Goal: Task Accomplishment & Management: Use online tool/utility

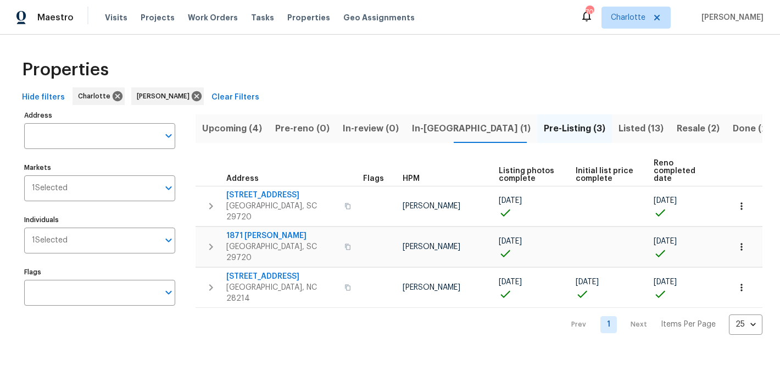
click at [243, 121] on span "Upcoming (4)" at bounding box center [232, 128] width 60 height 15
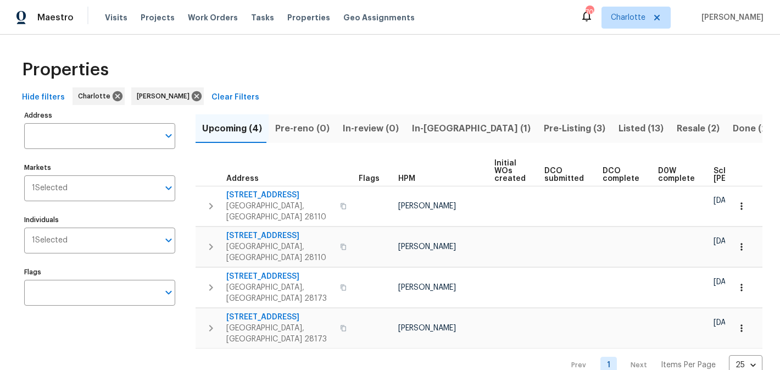
click at [435, 131] on span "In-reno (1)" at bounding box center [471, 128] width 119 height 15
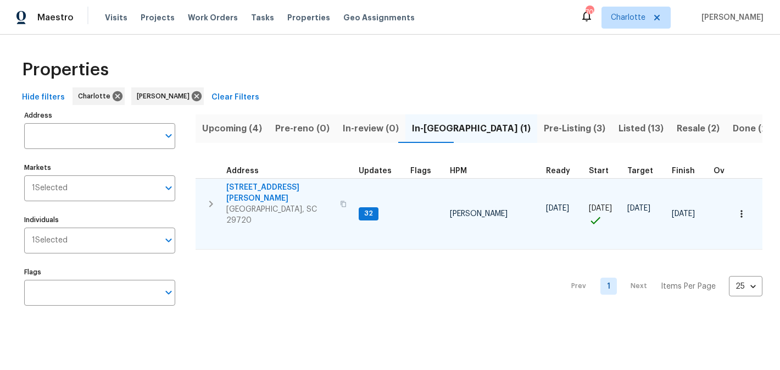
click at [253, 186] on span "2744 Lyndell Way" at bounding box center [279, 193] width 107 height 22
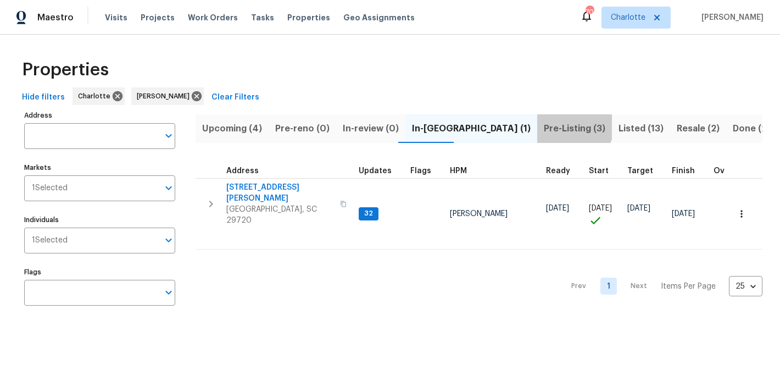
click at [544, 125] on span "Pre-Listing (3)" at bounding box center [574, 128] width 61 height 15
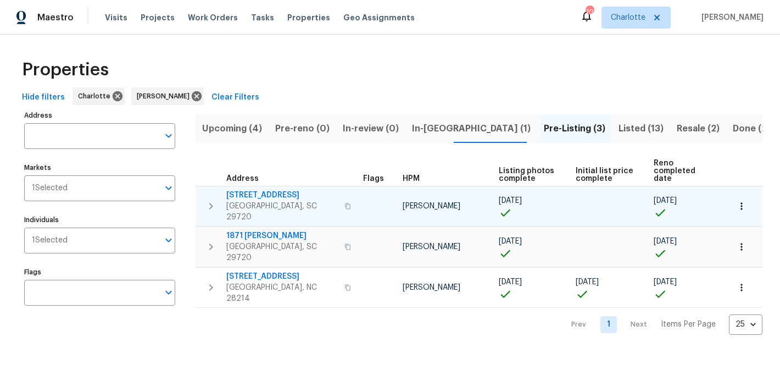
click at [246, 191] on span "4131 Doe Ridge Ln" at bounding box center [281, 194] width 111 height 11
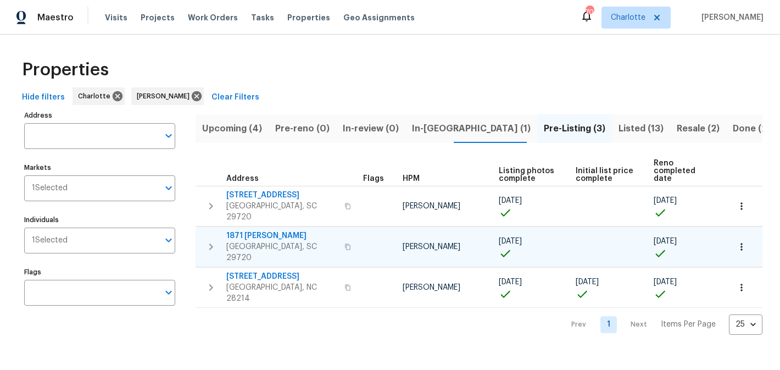
click at [242, 230] on span "1871 Tara Trl" at bounding box center [281, 235] width 111 height 11
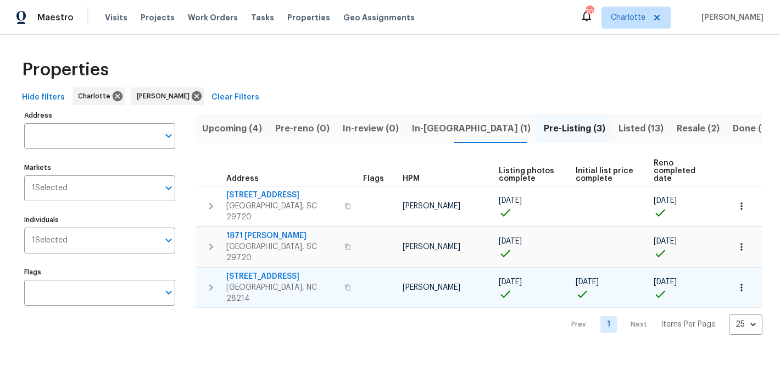
click at [262, 271] on span "505 Old Vine Ct" at bounding box center [281, 276] width 111 height 11
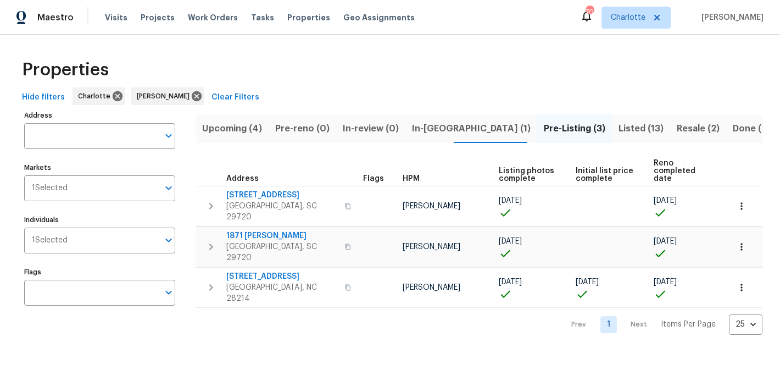
click at [618, 128] on span "Listed (13)" at bounding box center [640, 128] width 45 height 15
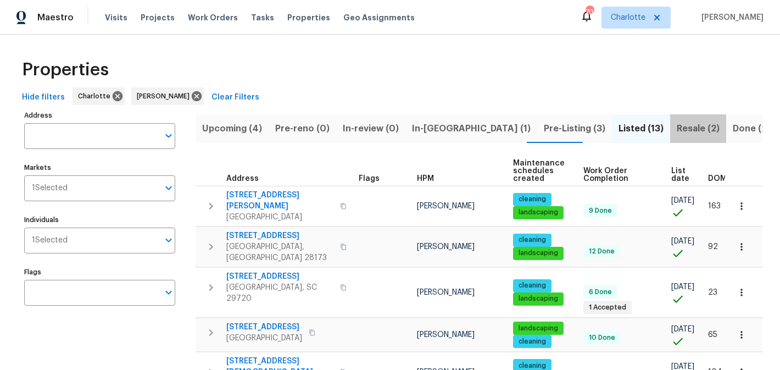
click at [676, 126] on span "Resale (2)" at bounding box center [697, 128] width 43 height 15
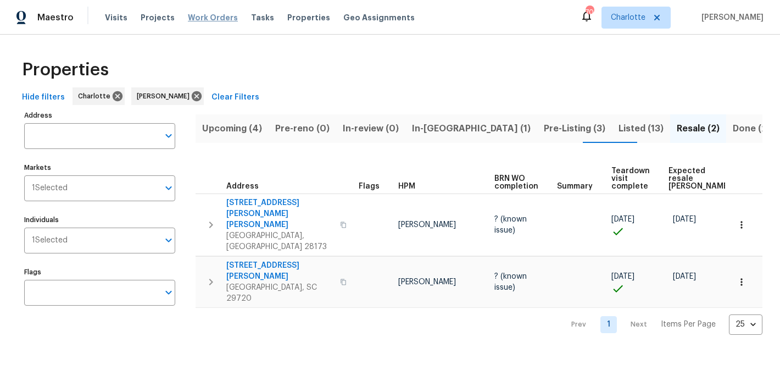
click at [193, 17] on span "Work Orders" at bounding box center [213, 17] width 50 height 11
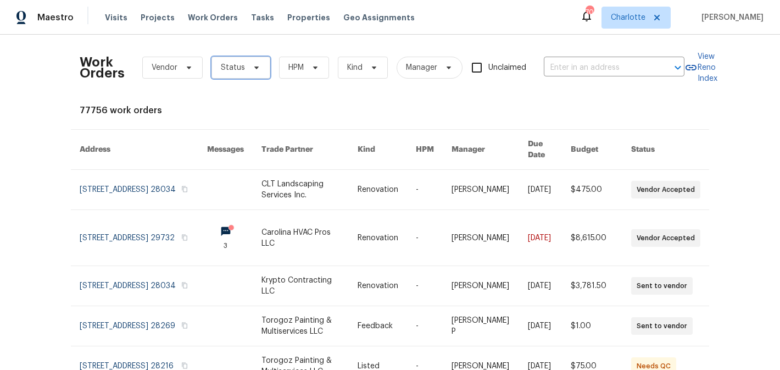
click at [252, 64] on icon at bounding box center [256, 67] width 9 height 9
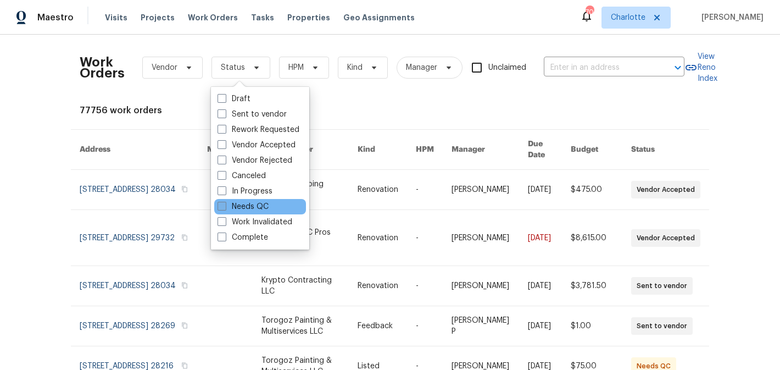
click at [249, 204] on label "Needs QC" at bounding box center [242, 206] width 51 height 11
click at [225, 204] on input "Needs QC" at bounding box center [220, 204] width 7 height 7
checkbox input "true"
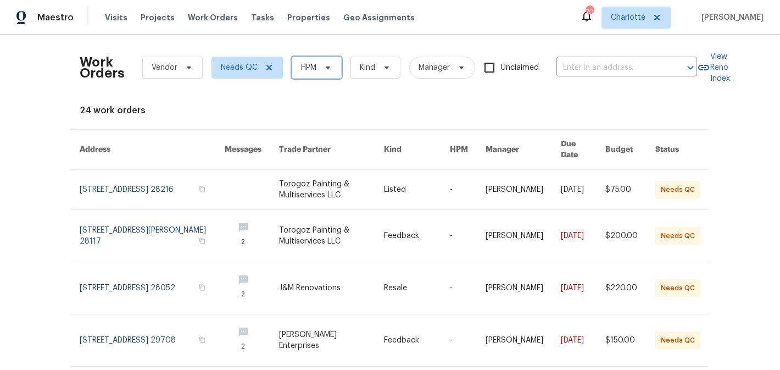
click at [332, 66] on icon at bounding box center [327, 67] width 9 height 9
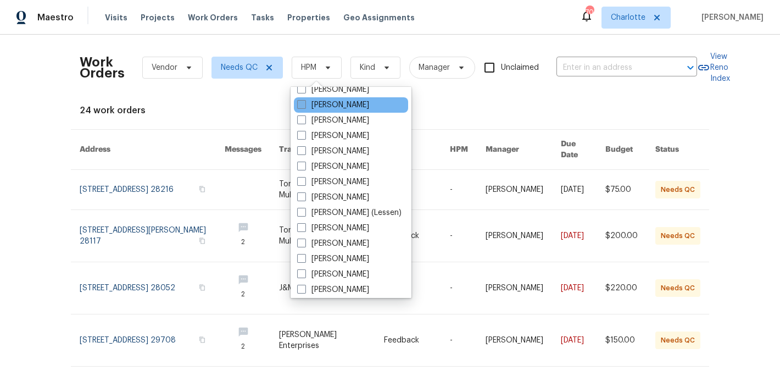
scroll to position [136, 0]
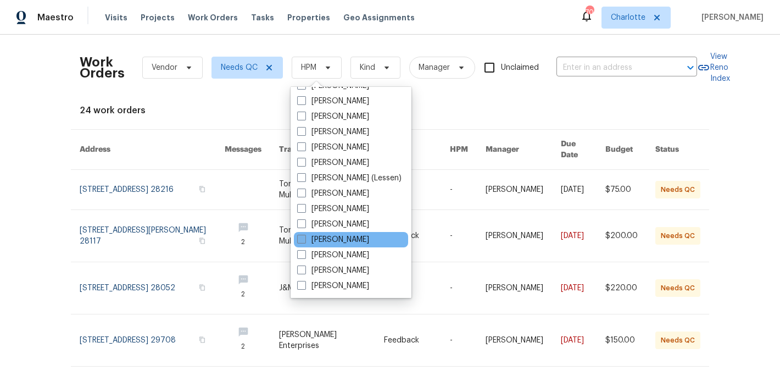
click at [337, 242] on label "[PERSON_NAME]" at bounding box center [333, 239] width 72 height 11
click at [304, 241] on input "[PERSON_NAME]" at bounding box center [300, 237] width 7 height 7
checkbox input "true"
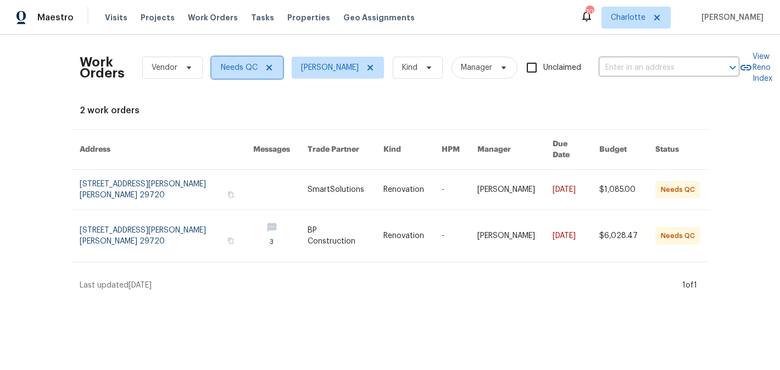
click at [270, 67] on icon at bounding box center [269, 67] width 9 height 9
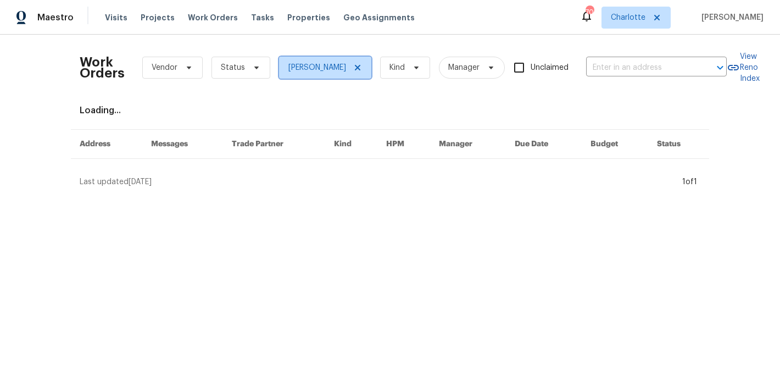
click at [360, 66] on icon at bounding box center [357, 67] width 5 height 5
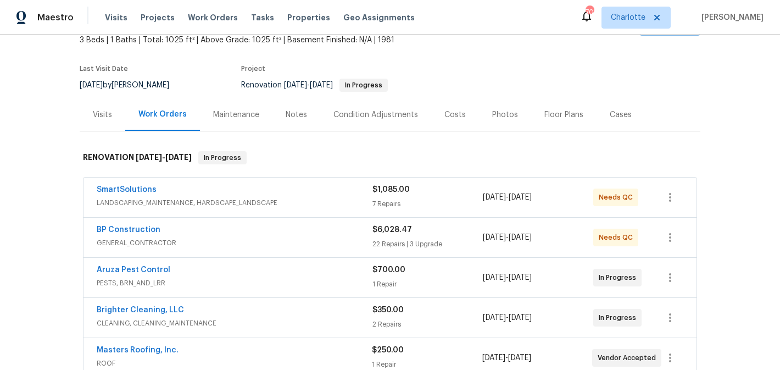
scroll to position [26, 0]
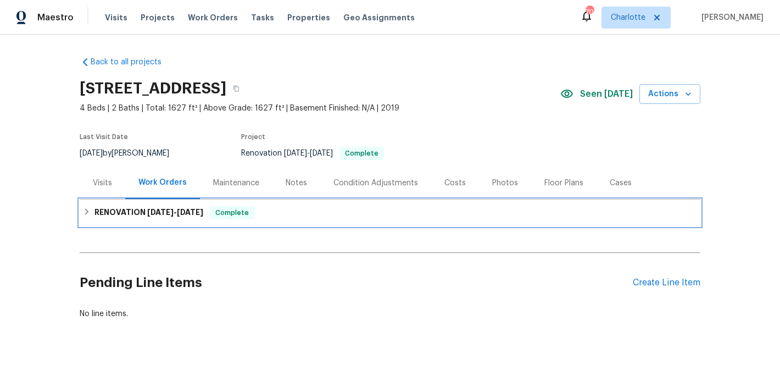
click at [85, 211] on icon at bounding box center [87, 212] width 8 height 8
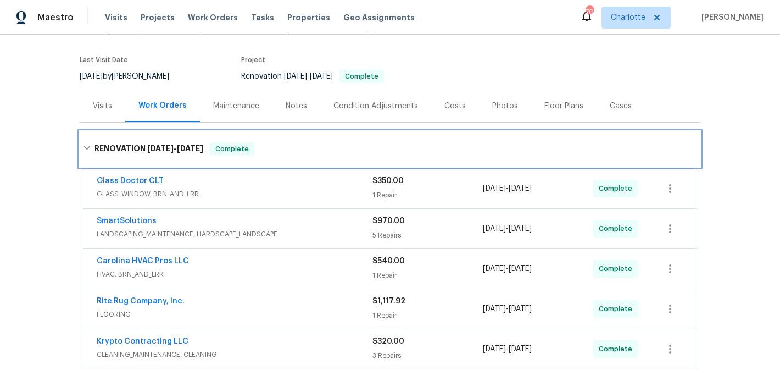
scroll to position [24, 0]
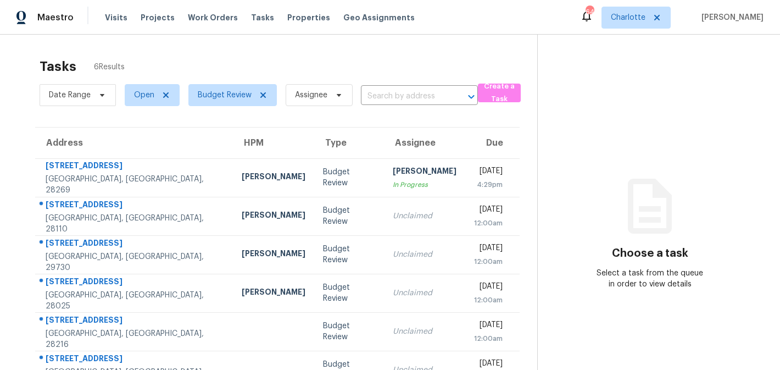
scroll to position [35, 0]
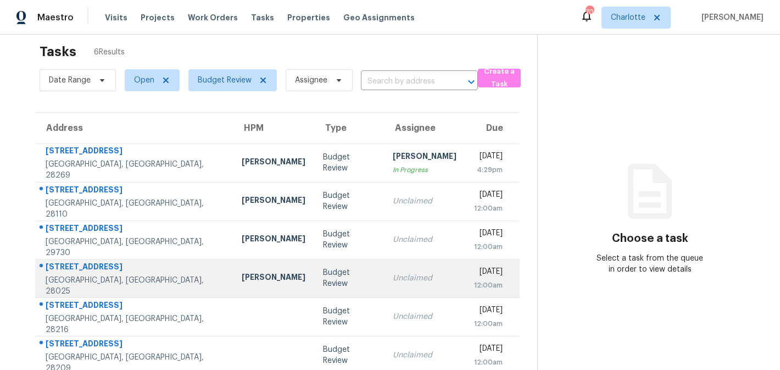
scroll to position [35, 0]
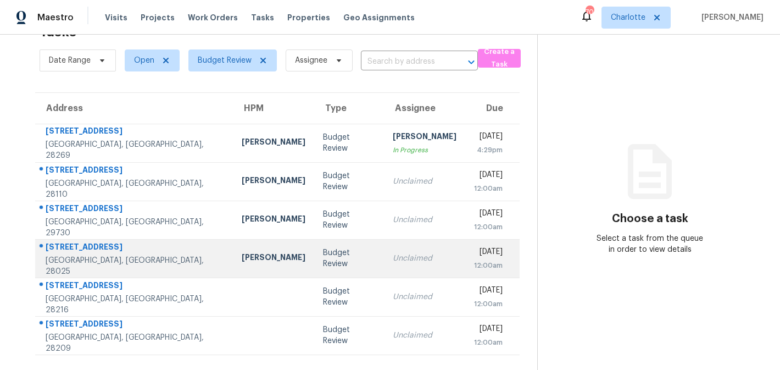
click at [465, 288] on td "[DATE] 12:00am" at bounding box center [492, 296] width 54 height 38
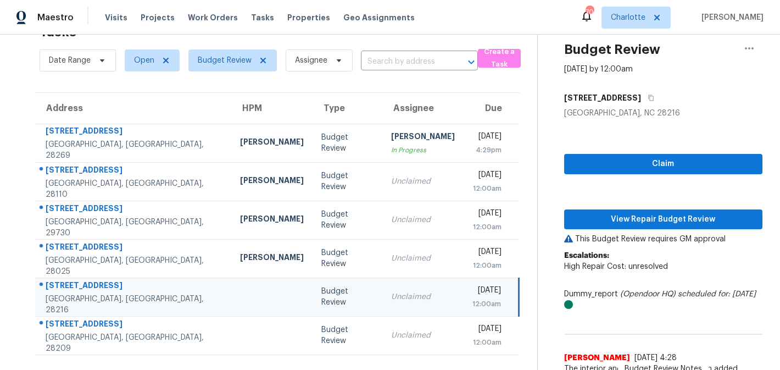
scroll to position [44, 0]
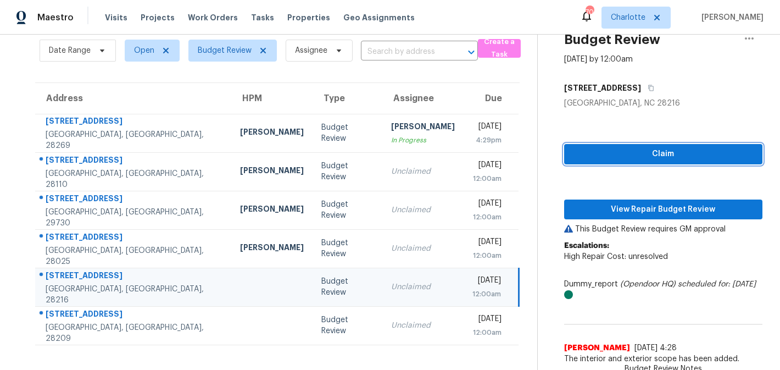
click at [663, 150] on span "Claim" at bounding box center [663, 154] width 181 height 14
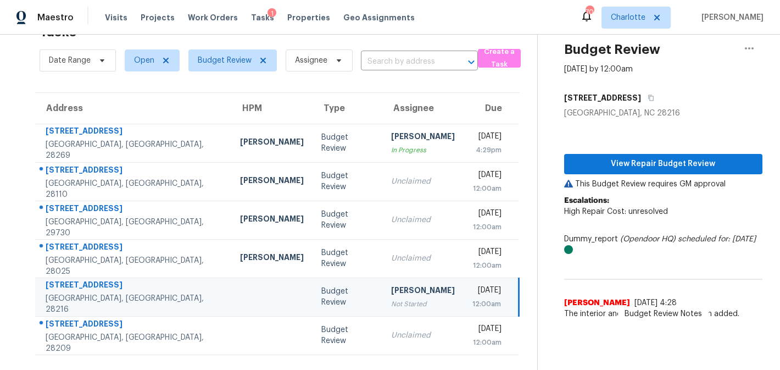
scroll to position [35, 0]
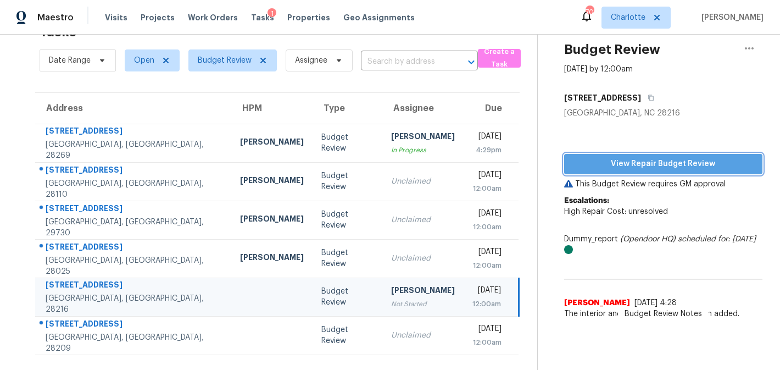
click at [672, 164] on span "View Repair Budget Review" at bounding box center [663, 164] width 181 height 14
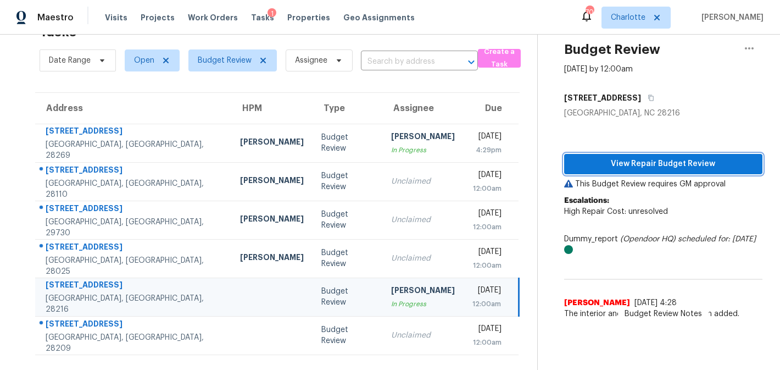
click at [615, 165] on span "View Repair Budget Review" at bounding box center [663, 164] width 181 height 14
